Goal: Task Accomplishment & Management: Complete application form

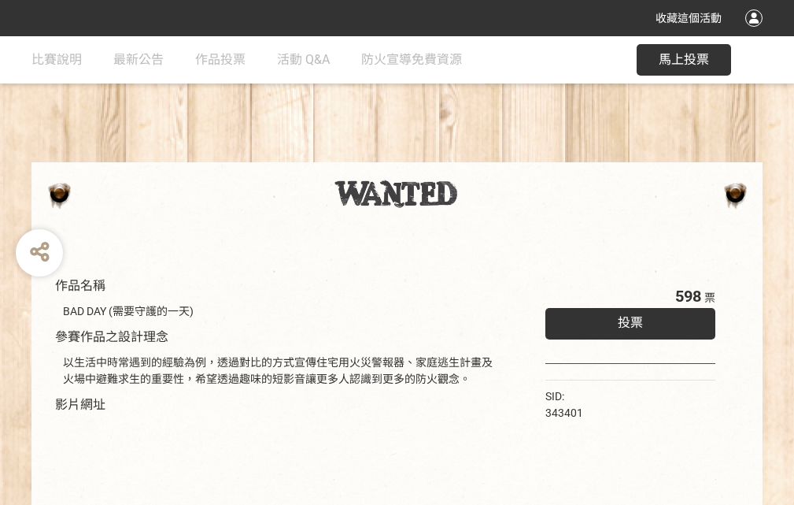
click at [756, 33] on div "收藏這個活動" at bounding box center [397, 18] width 794 height 36
click at [492, 155] on div "作品名稱 BAD DAY (需要守護的一天) 參賽作品之設計理念 以生活中時常遇到的經驗為例，透過對比的方式宣傳住宅用火災警報器、家庭逃生計畫及火場中避難求生…" at bounding box center [397, 367] width 794 height 662
click at [626, 319] on span "投票" at bounding box center [630, 322] width 25 height 15
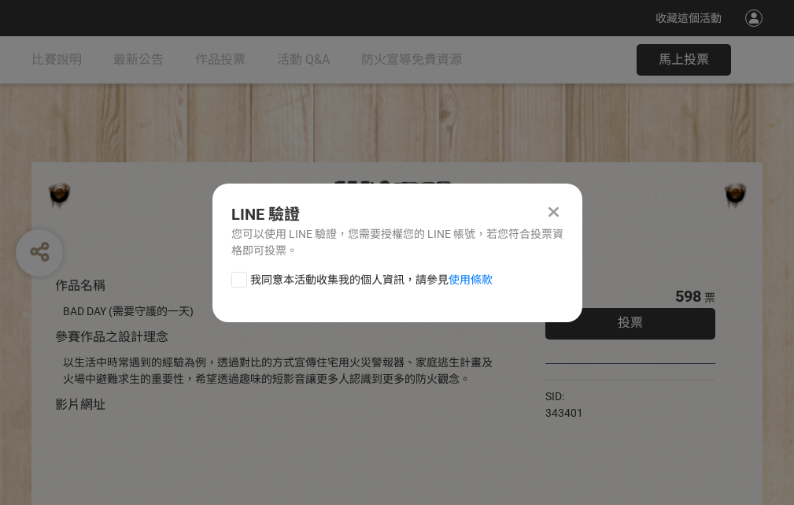
click at [238, 276] on div at bounding box center [239, 280] width 16 height 16
checkbox input "true"
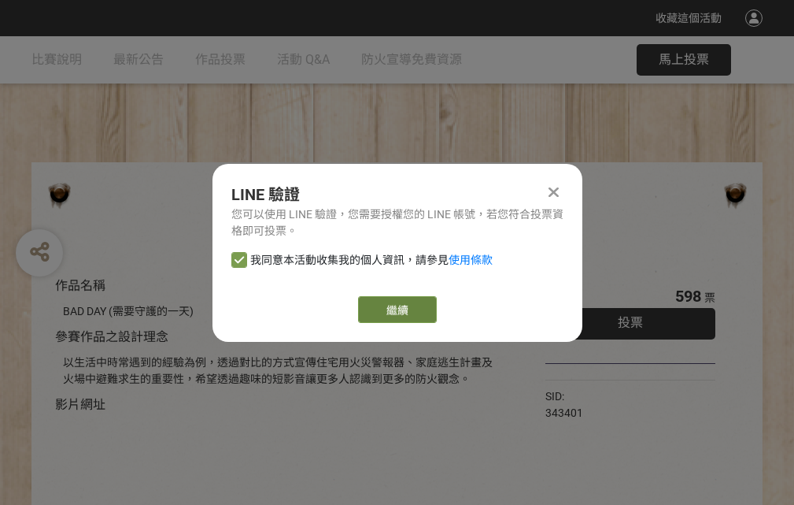
click at [396, 309] on link "繼續" at bounding box center [397, 309] width 79 height 27
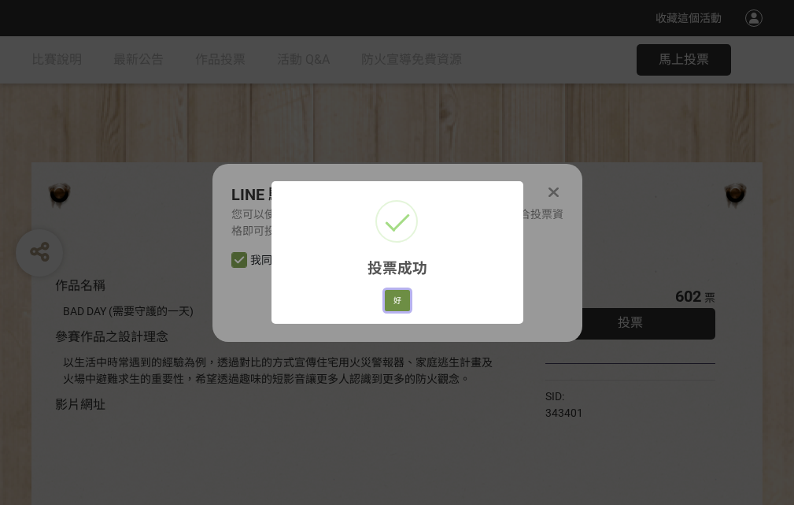
click at [393, 298] on button "好" at bounding box center [397, 301] width 25 height 22
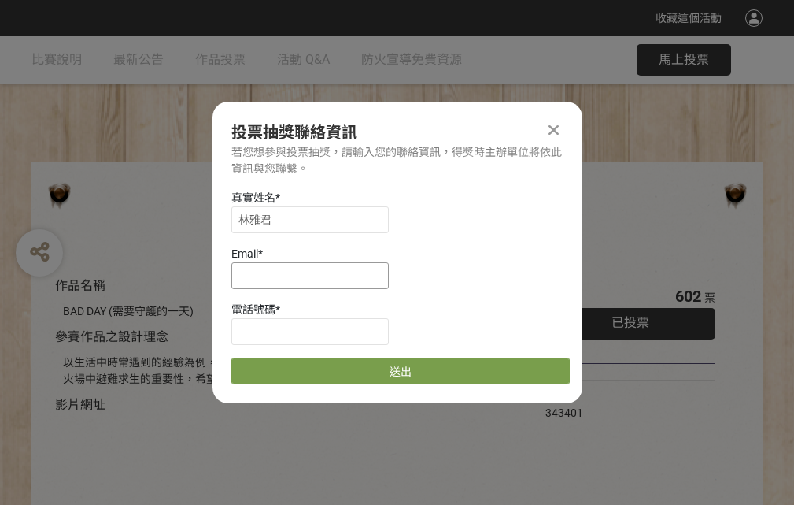
click at [315, 275] on input at bounding box center [309, 275] width 157 height 27
type input "[EMAIL_ADDRESS][DOMAIN_NAME]"
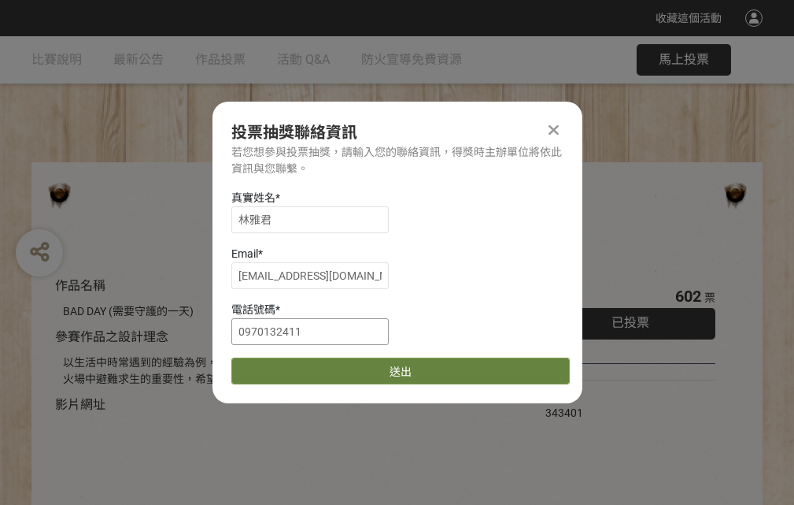
type input "0970132411"
click at [276, 365] on button "送出" at bounding box center [400, 370] width 338 height 27
